Goal: Browse casually: Explore the website without a specific task or goal

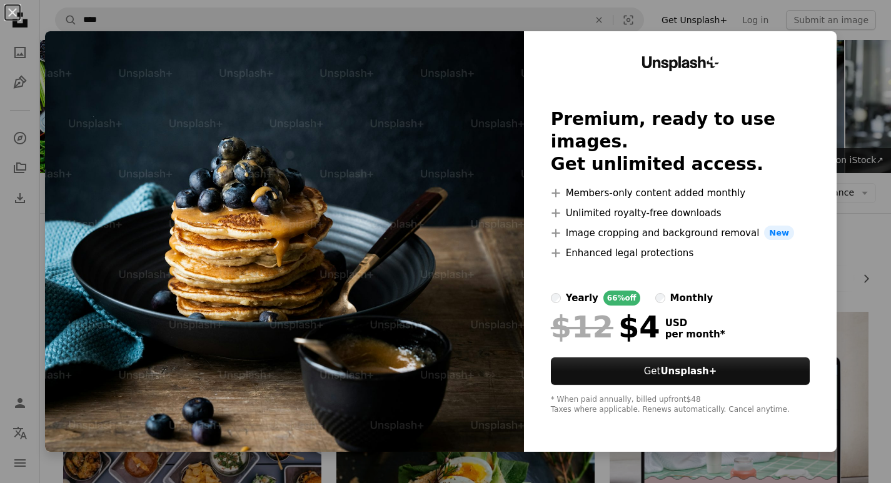
scroll to position [1696, 0]
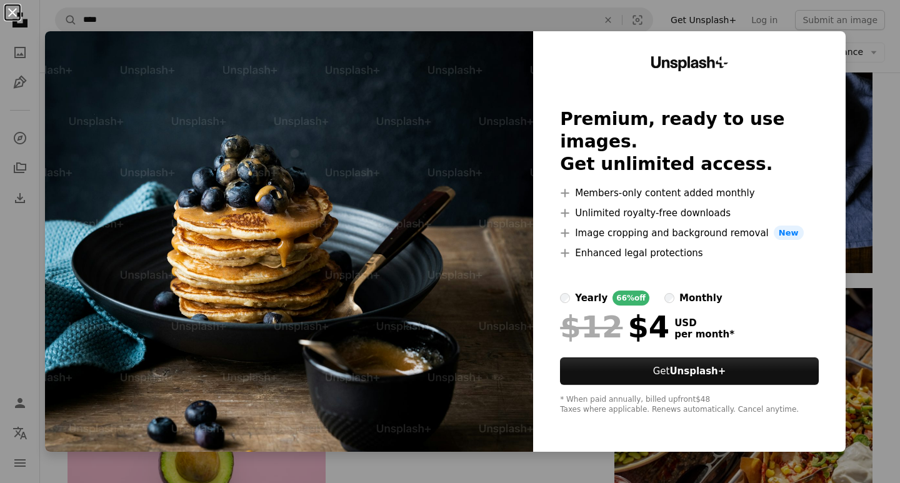
click at [9, 12] on button "An X shape" at bounding box center [12, 12] width 15 height 15
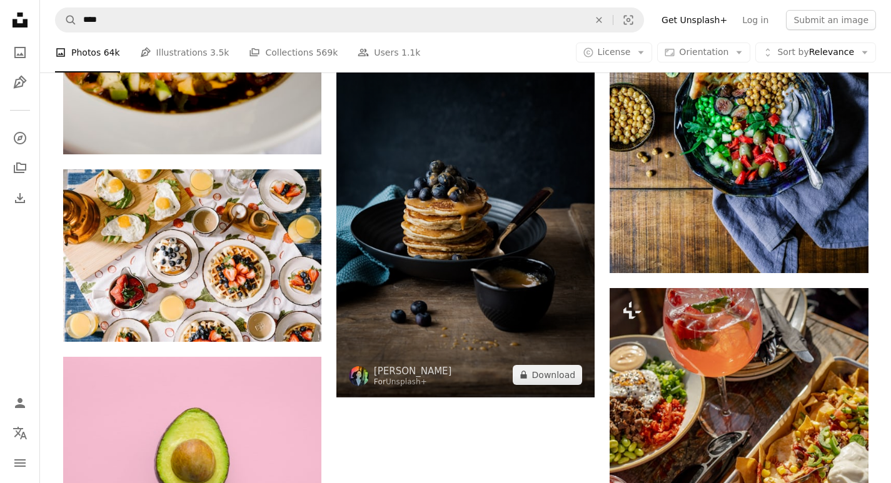
click at [480, 288] on img at bounding box center [465, 217] width 258 height 362
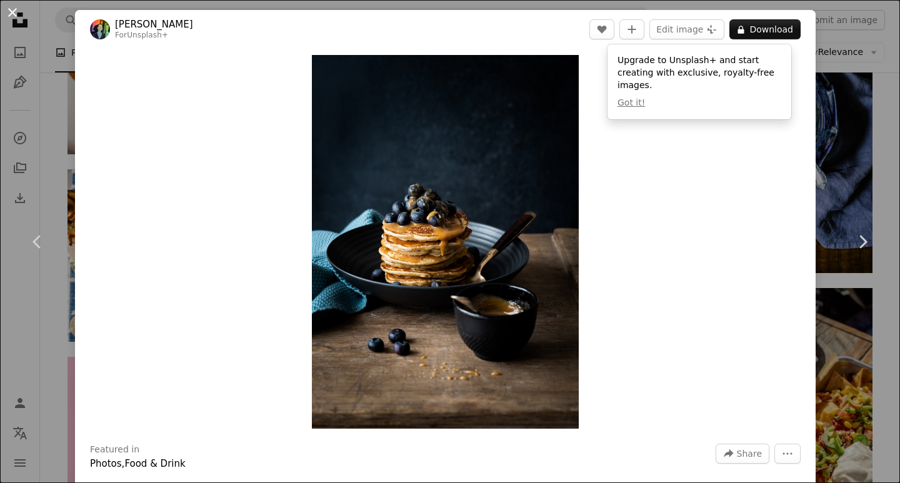
click at [11, 8] on button "An X shape" at bounding box center [12, 12] width 15 height 15
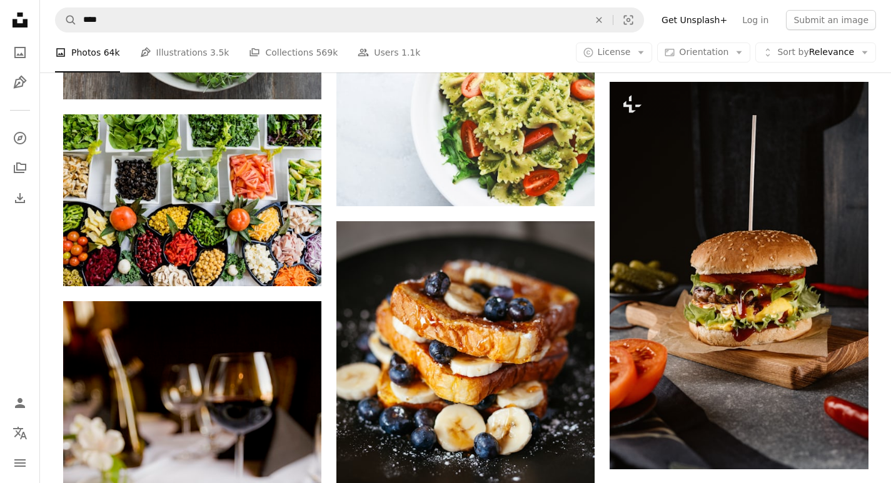
scroll to position [1071, 0]
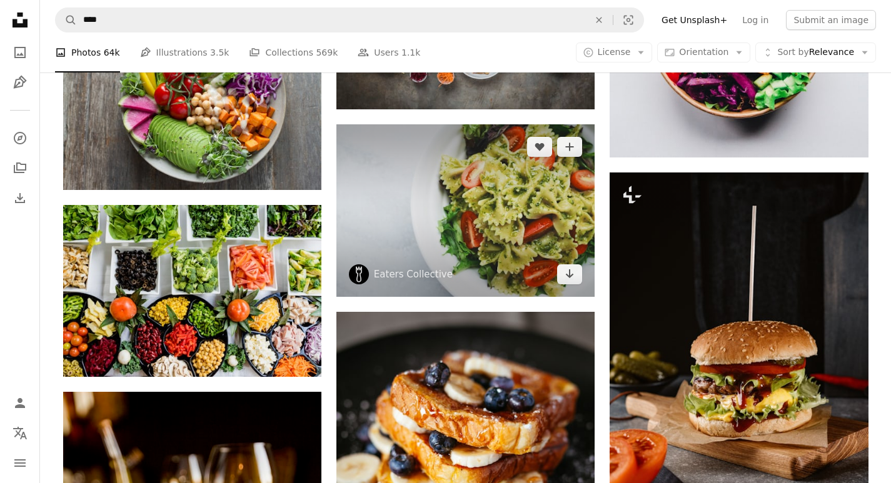
click at [440, 204] on img at bounding box center [465, 210] width 258 height 173
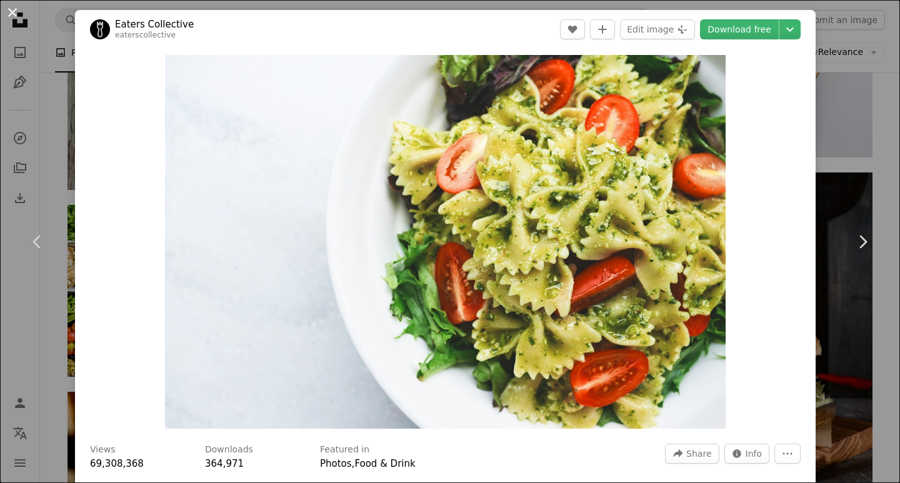
click at [13, 9] on button "An X shape" at bounding box center [12, 12] width 15 height 15
